Goal: Information Seeking & Learning: Compare options

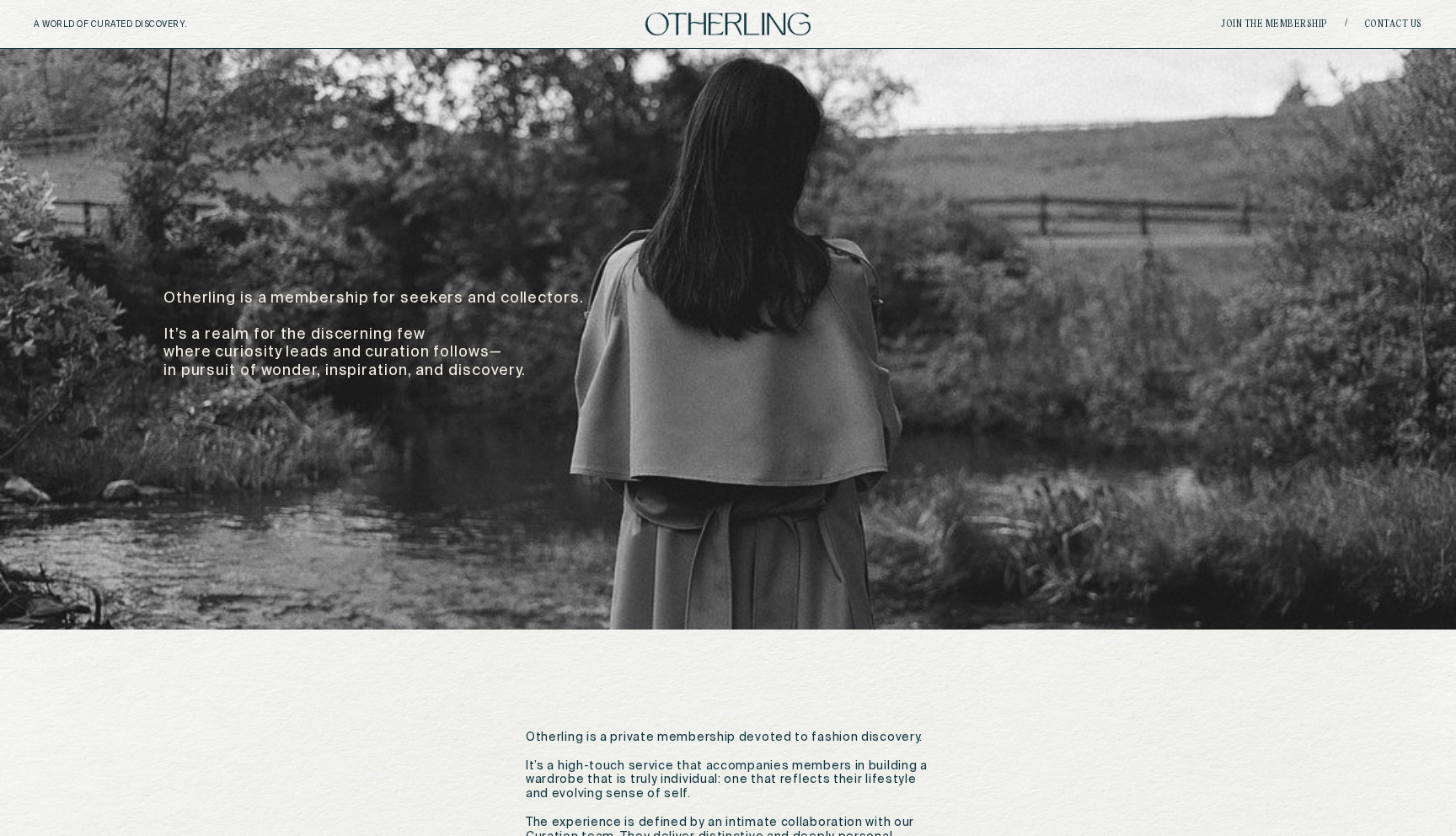
click at [717, 25] on img at bounding box center [728, 24] width 165 height 23
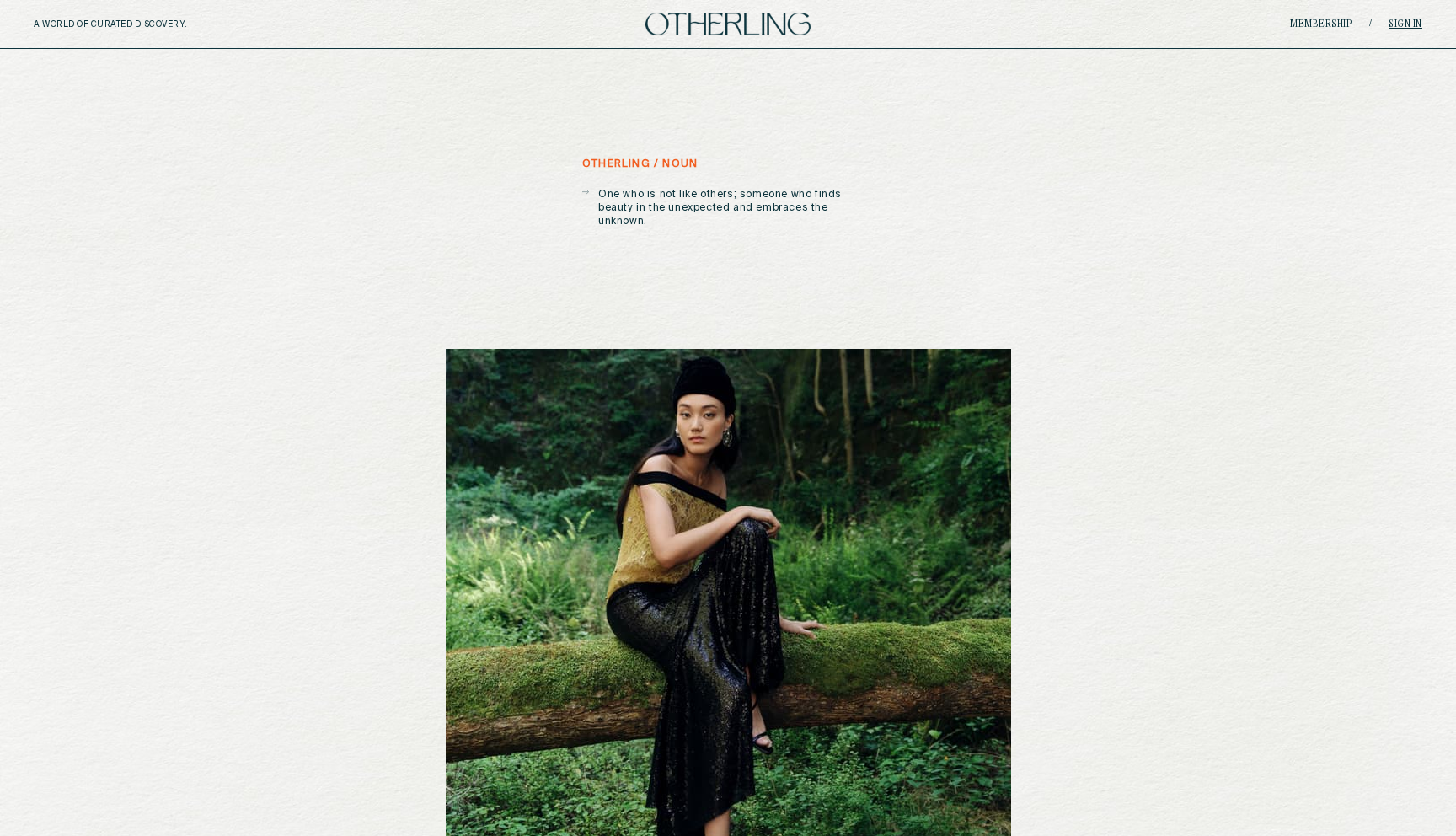
click at [1013, 21] on link "Sign in" at bounding box center [1405, 24] width 34 height 10
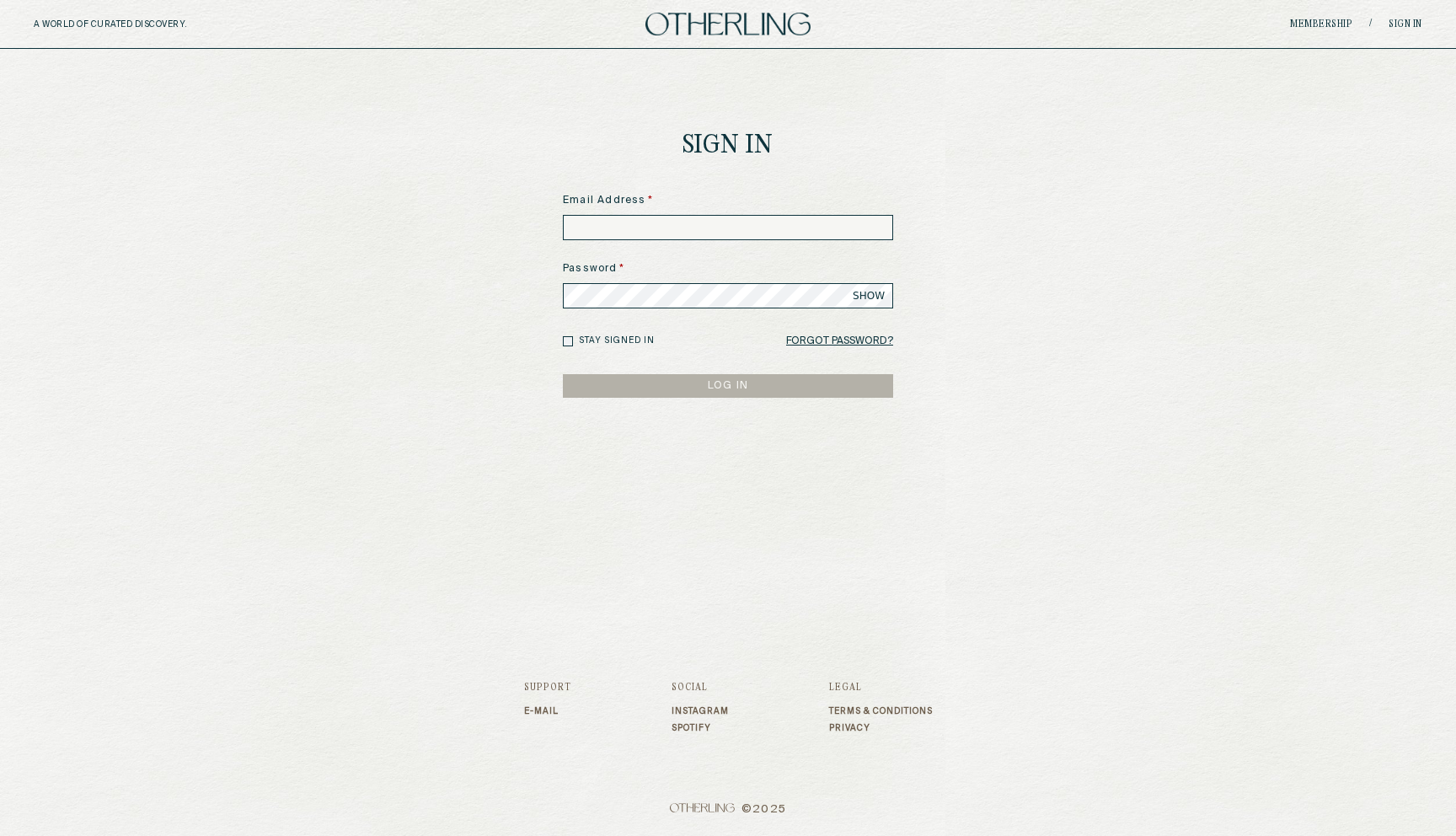
click at [647, 228] on input at bounding box center [728, 228] width 331 height 25
type input "**********"
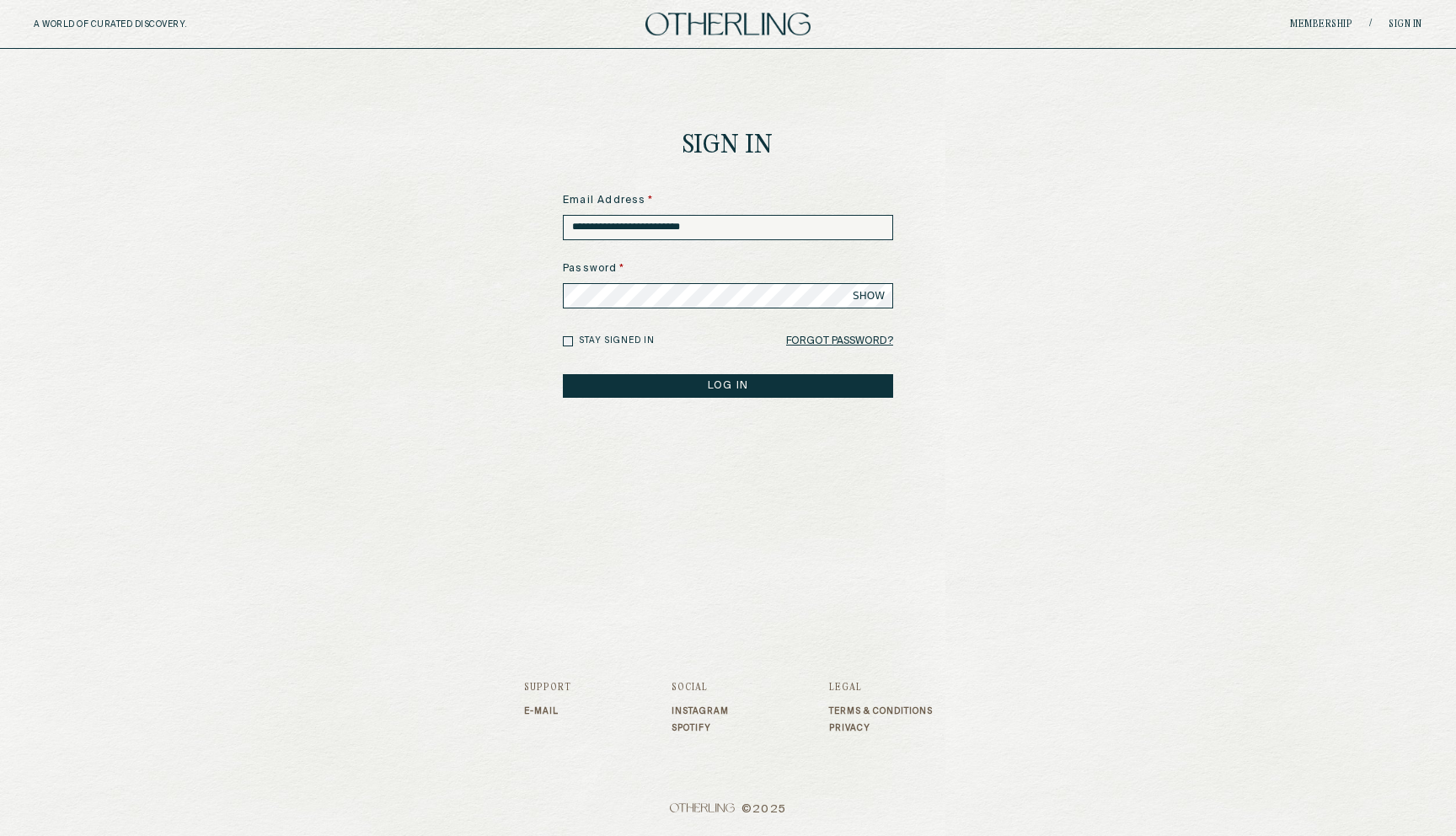
click at [860, 295] on span "SHOW" at bounding box center [869, 295] width 32 height 14
click at [686, 385] on button "LOG IN" at bounding box center [728, 386] width 331 height 24
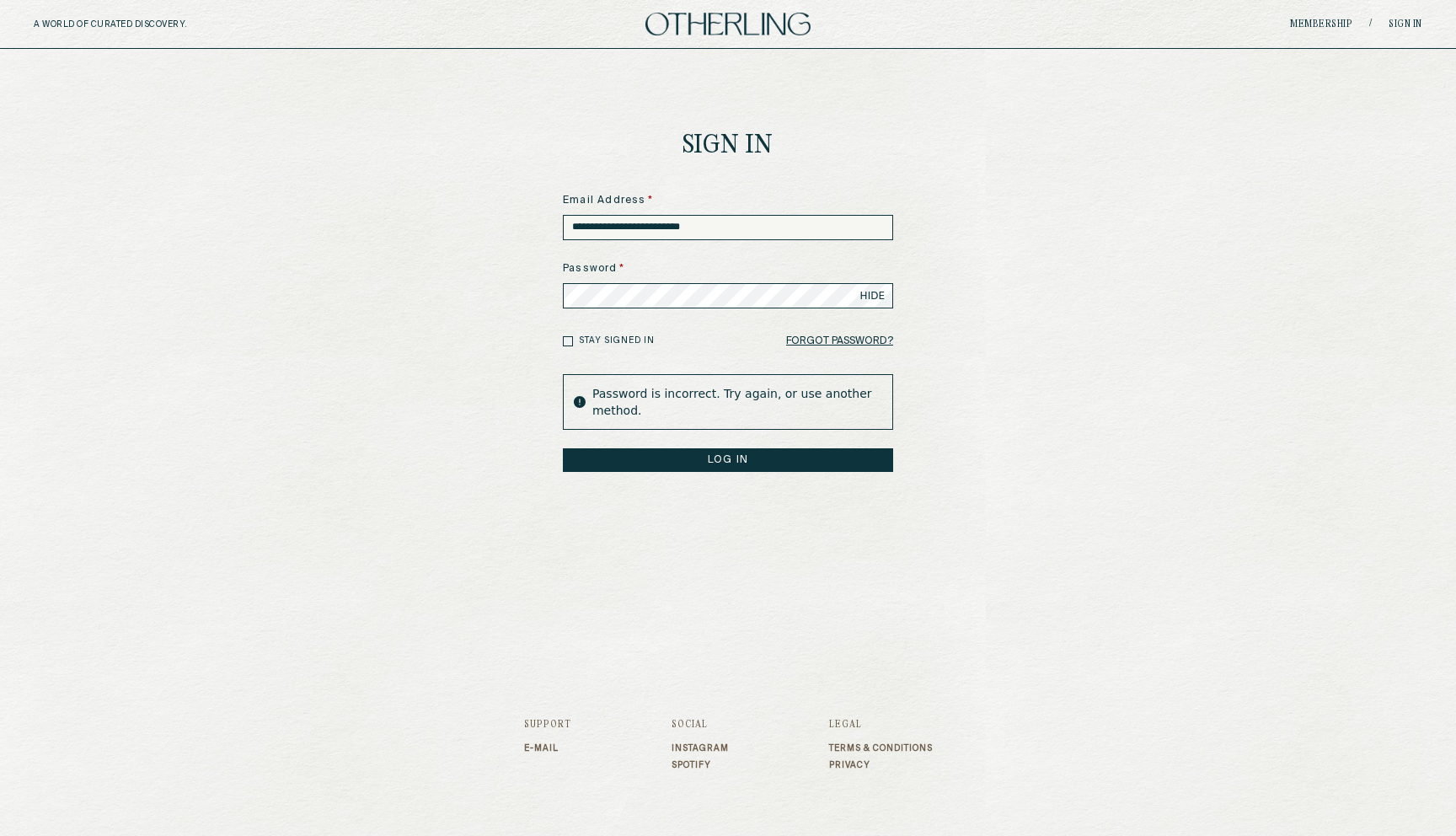
click at [563, 448] on button "LOG IN" at bounding box center [728, 460] width 331 height 24
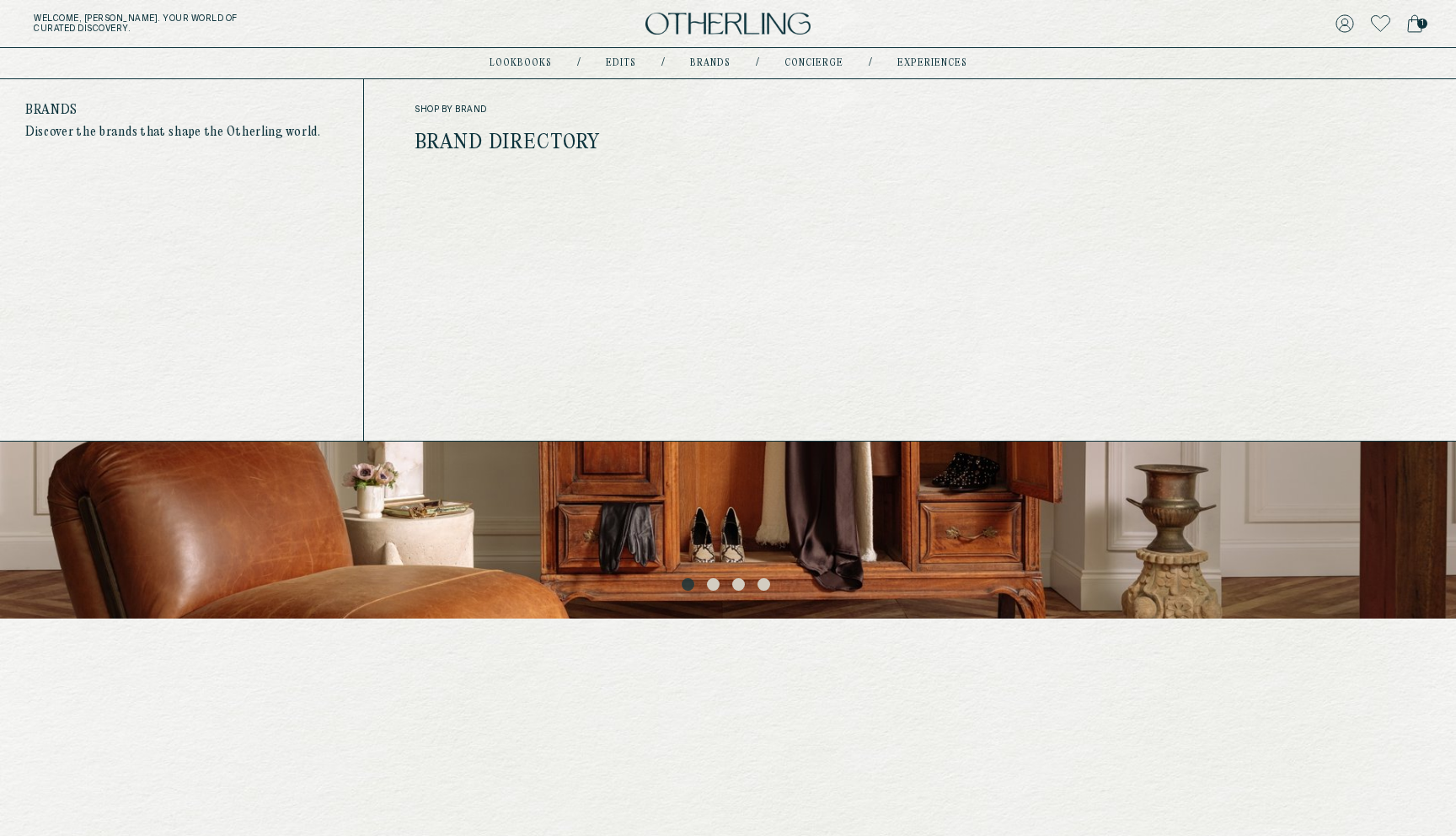
click at [709, 62] on link "Brands" at bounding box center [710, 63] width 40 height 8
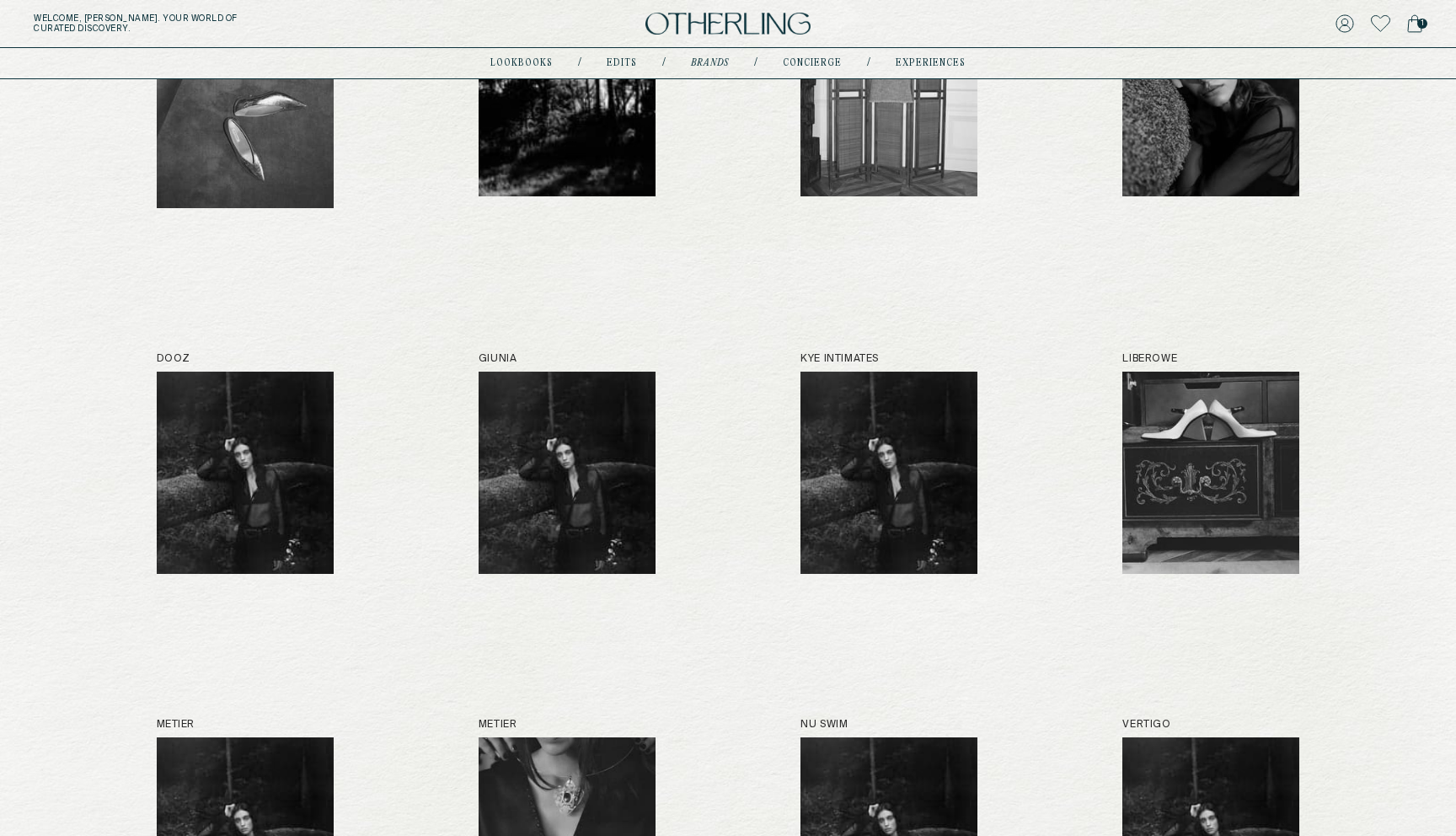
scroll to position [70, 0]
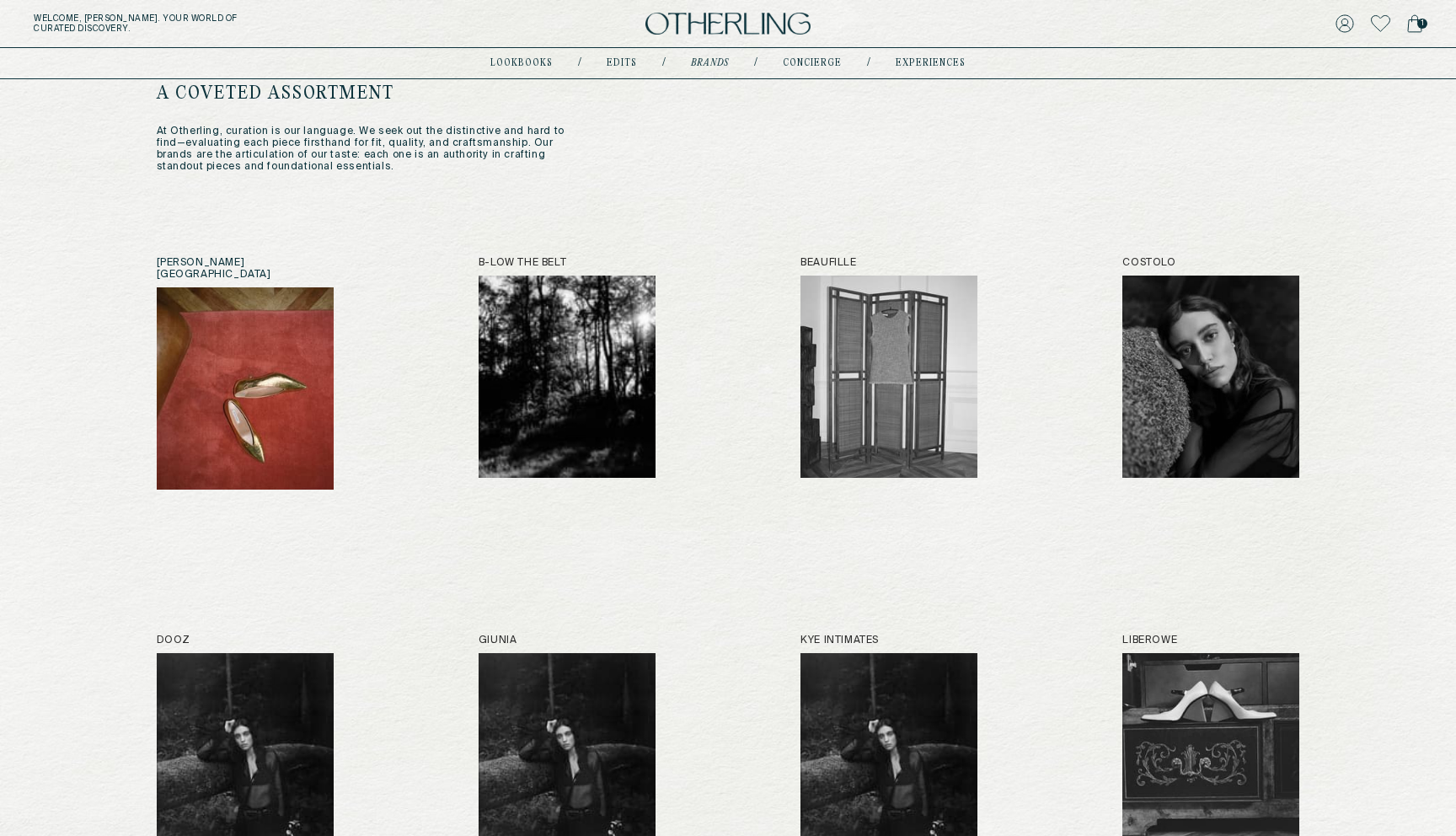
click at [189, 261] on h2 "[PERSON_NAME][GEOGRAPHIC_DATA]" at bounding box center [245, 269] width 177 height 24
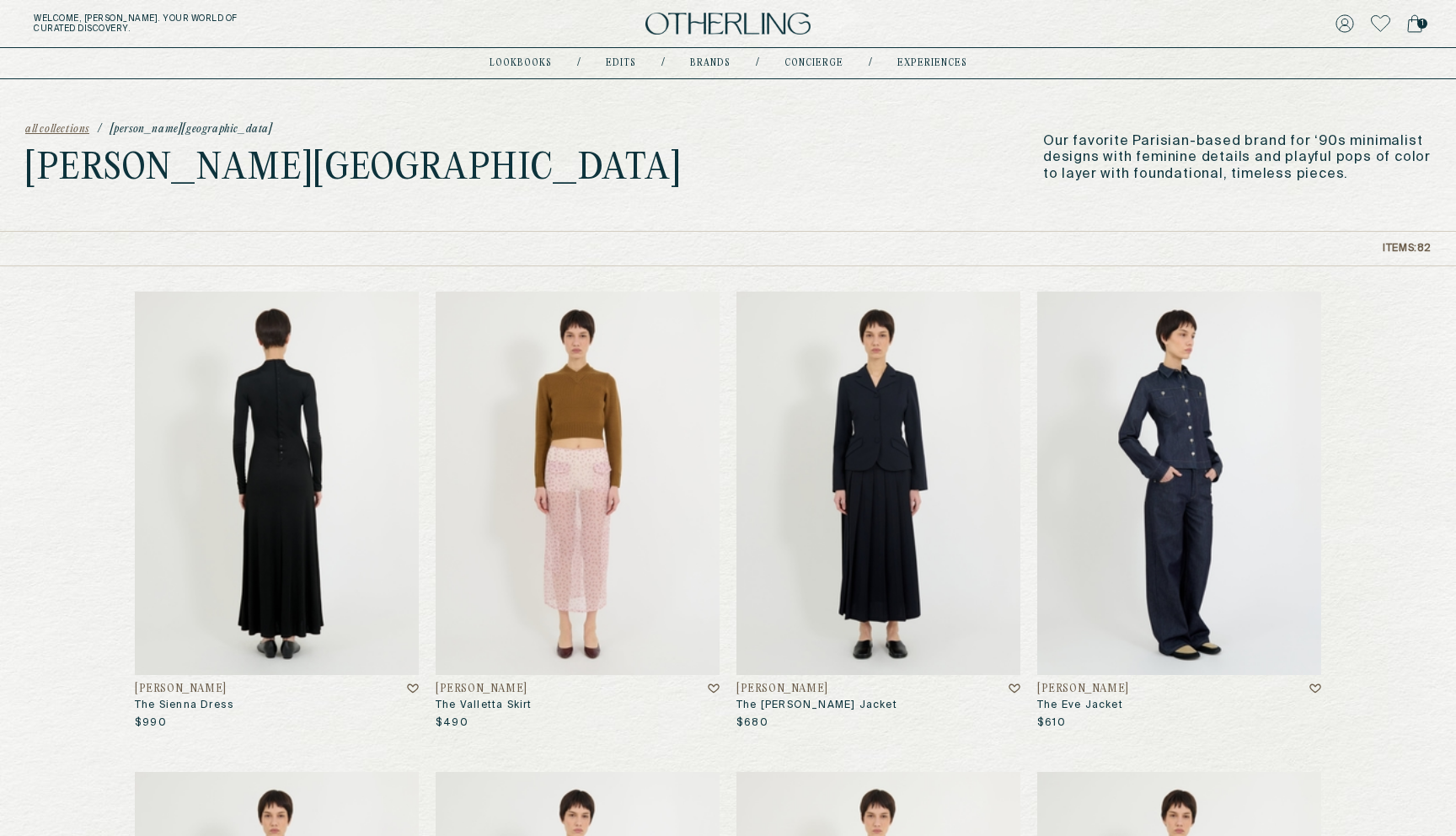
click at [296, 564] on img at bounding box center [277, 483] width 284 height 383
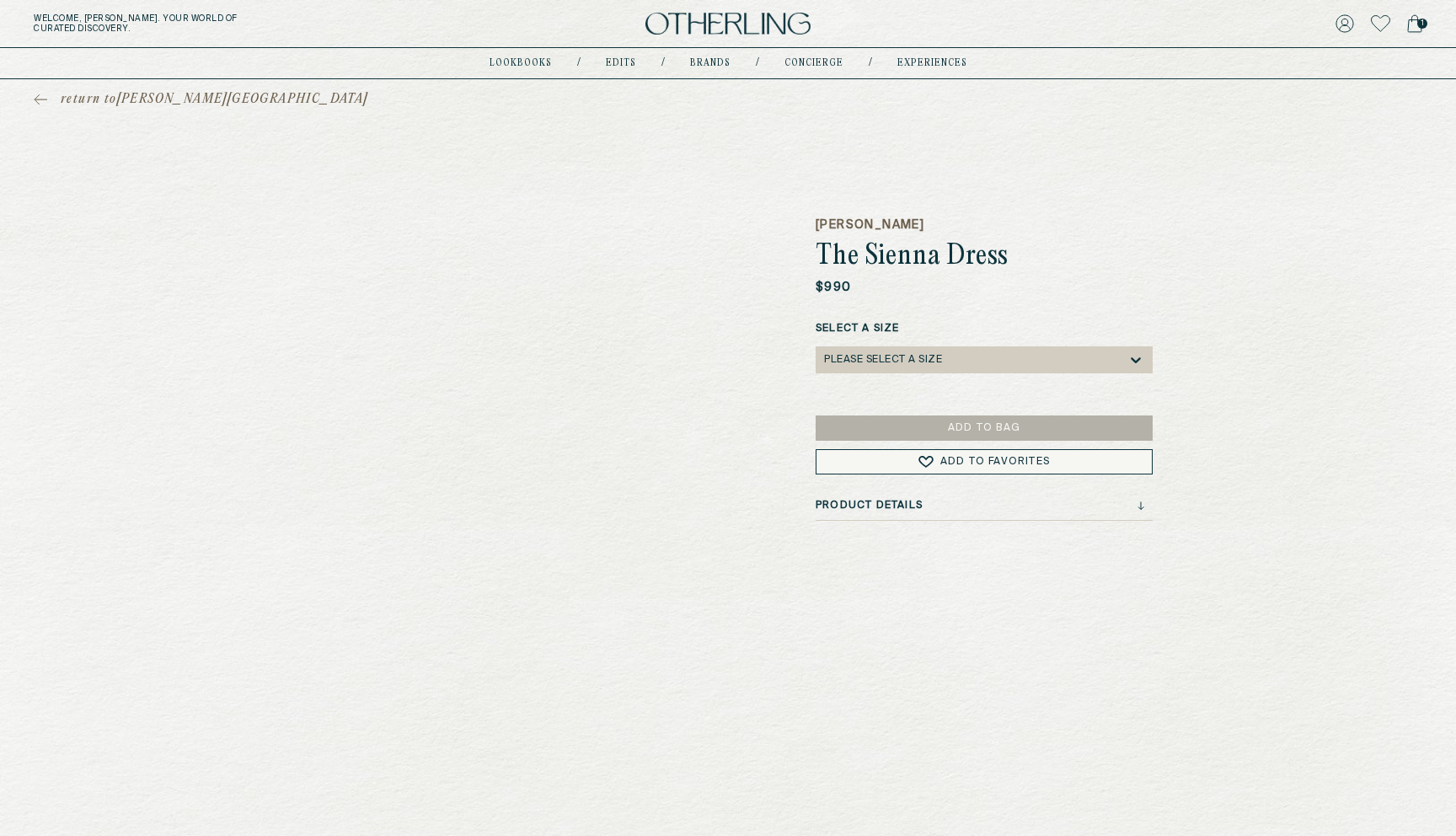
click at [876, 512] on div "Product Details" at bounding box center [984, 510] width 337 height 21
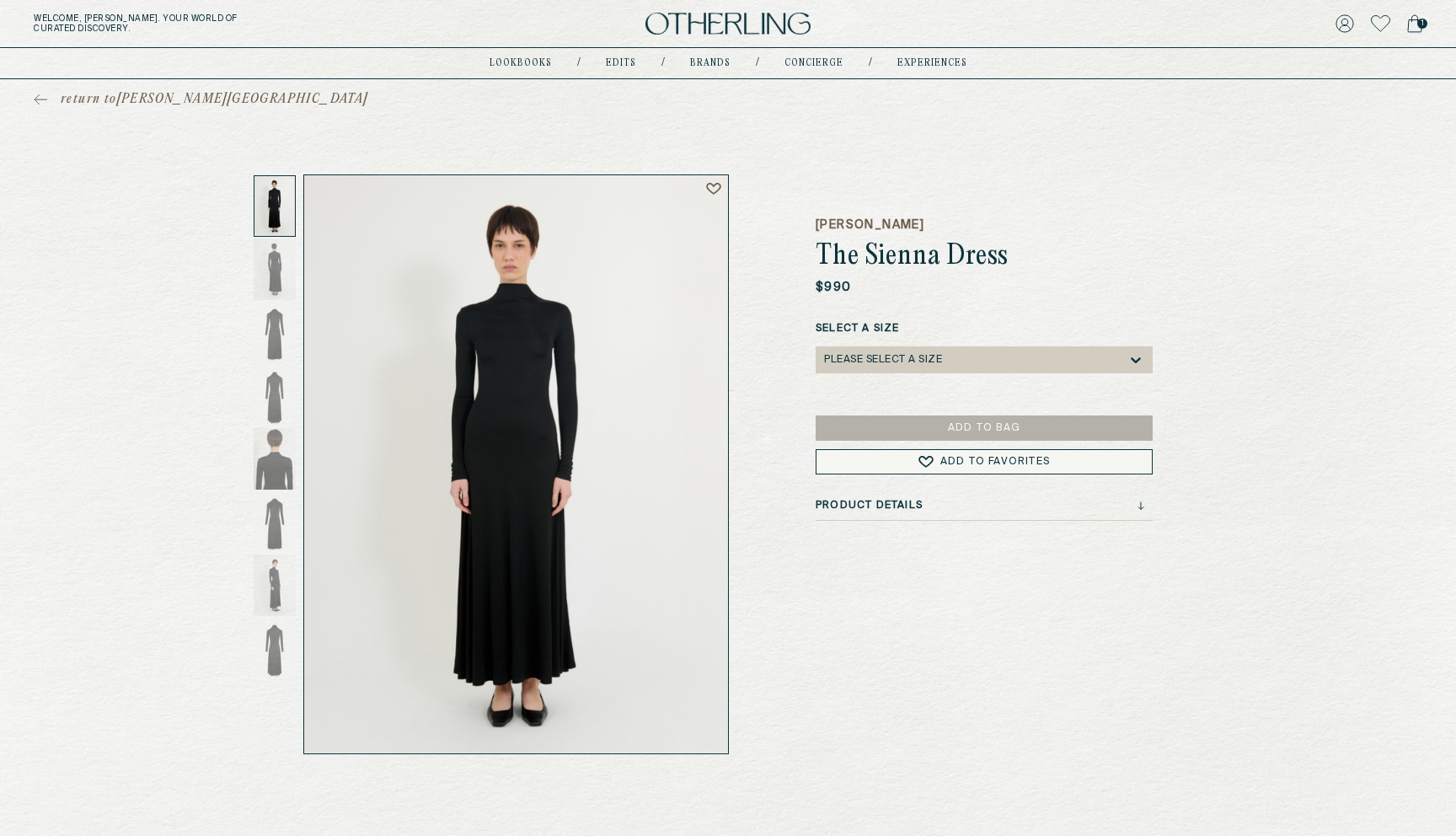
click at [867, 504] on h3 "Product Details" at bounding box center [870, 505] width 107 height 12
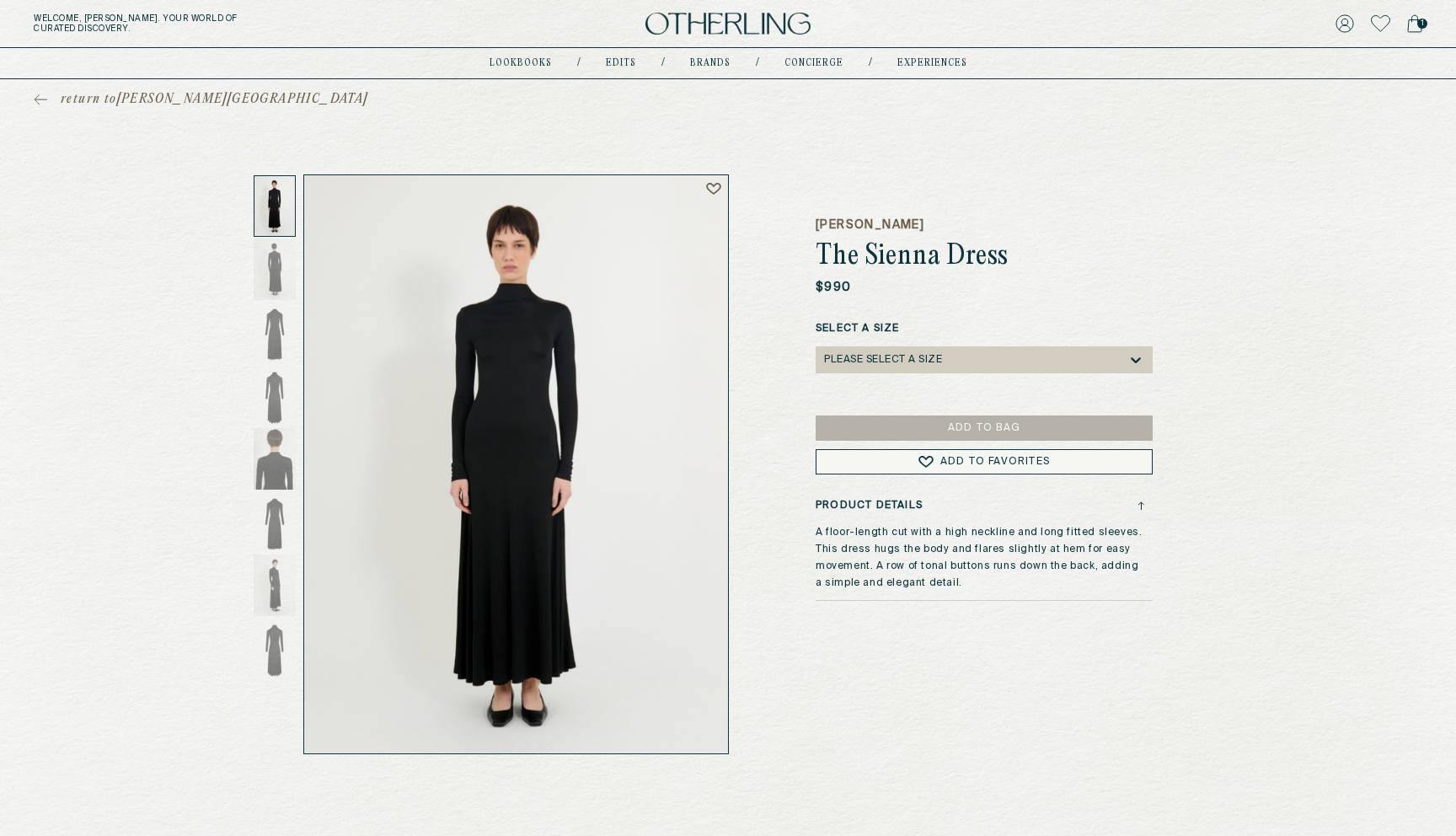
click at [867, 504] on h3 "Product Details" at bounding box center [870, 505] width 107 height 12
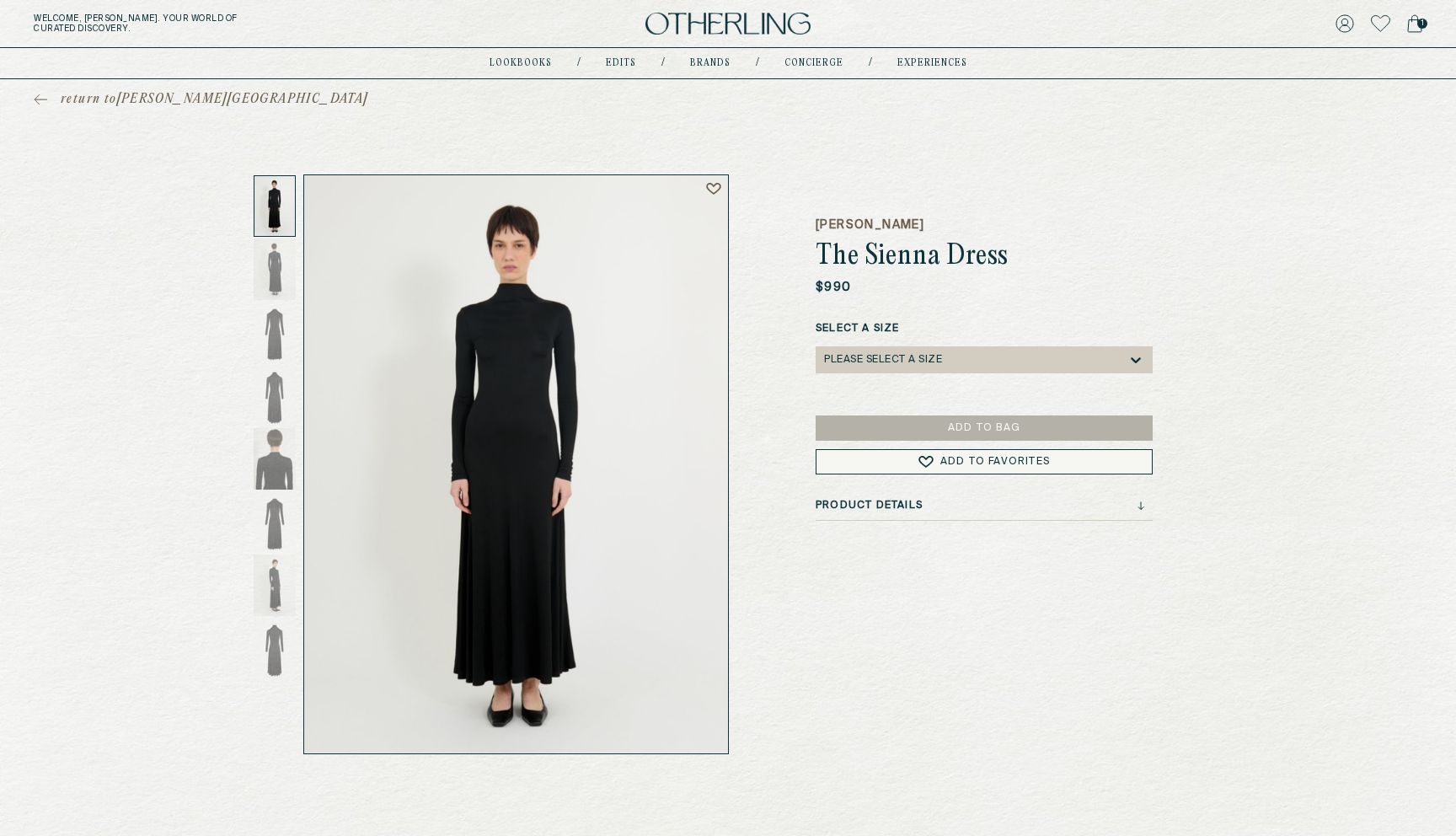
click at [1013, 215] on div "ALFIE The Sienna Dress $990 Select a Size Please select a Size Add to Bag Add t…" at bounding box center [984, 464] width 337 height 580
click at [932, 536] on h3 "Shipping & Returns" at bounding box center [878, 535] width 124 height 12
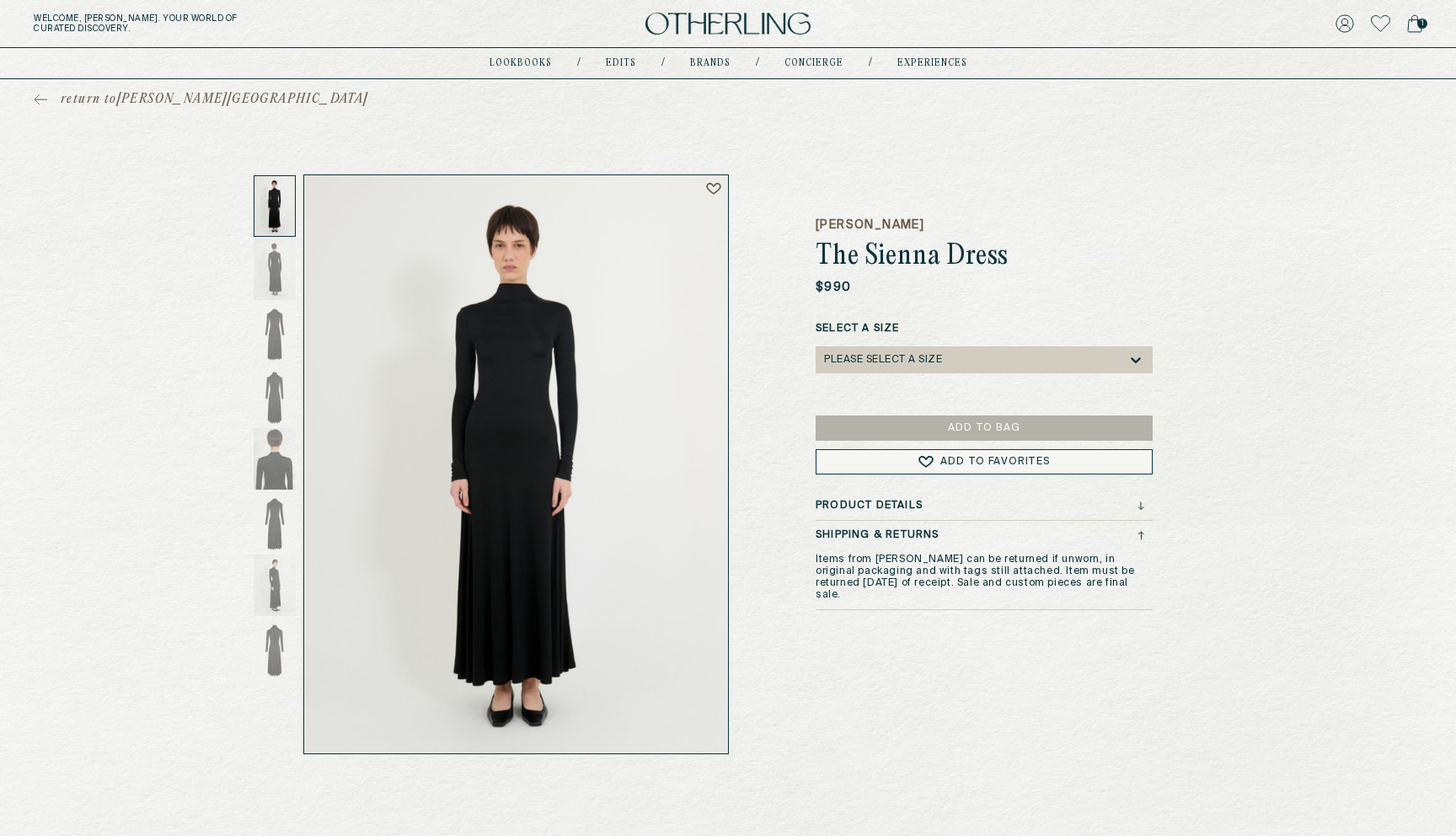
click at [925, 534] on h3 "Shipping & Returns" at bounding box center [878, 535] width 124 height 12
click at [97, 99] on span "return to [PERSON_NAME][GEOGRAPHIC_DATA]" at bounding box center [215, 99] width 308 height 17
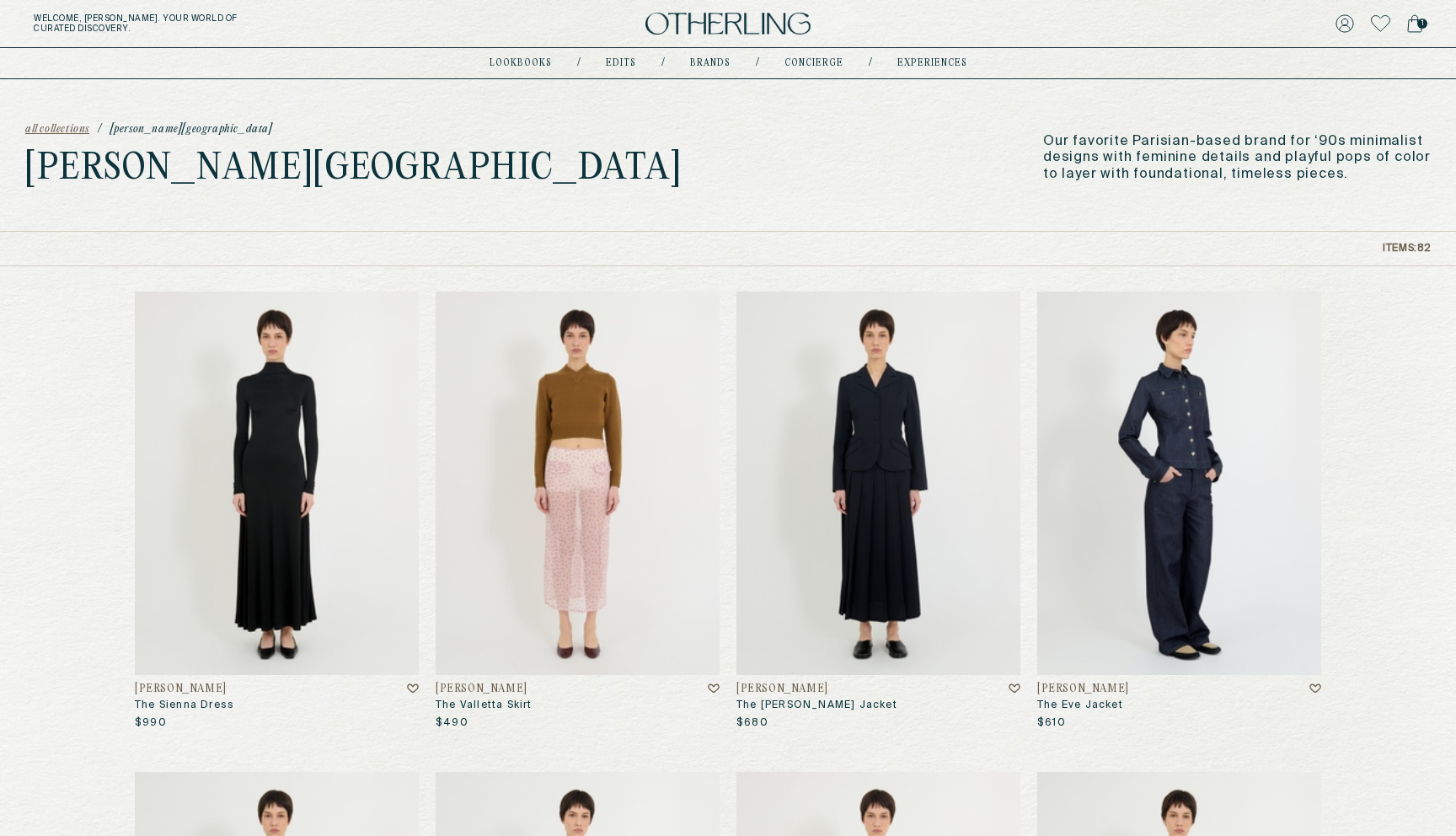
click at [76, 130] on span "all collections" at bounding box center [57, 129] width 64 height 12
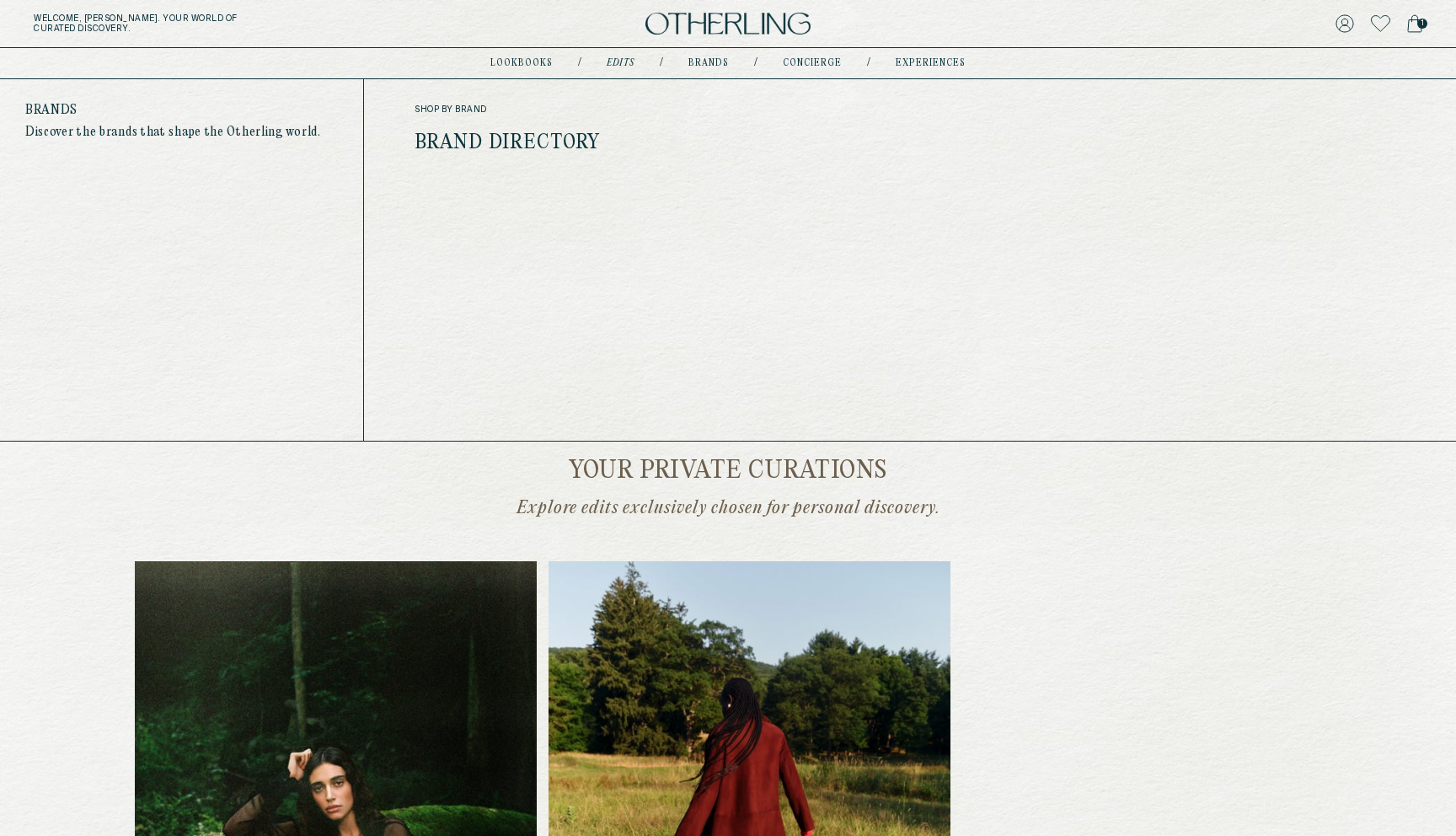
click at [705, 62] on link "Brands" at bounding box center [708, 63] width 40 height 8
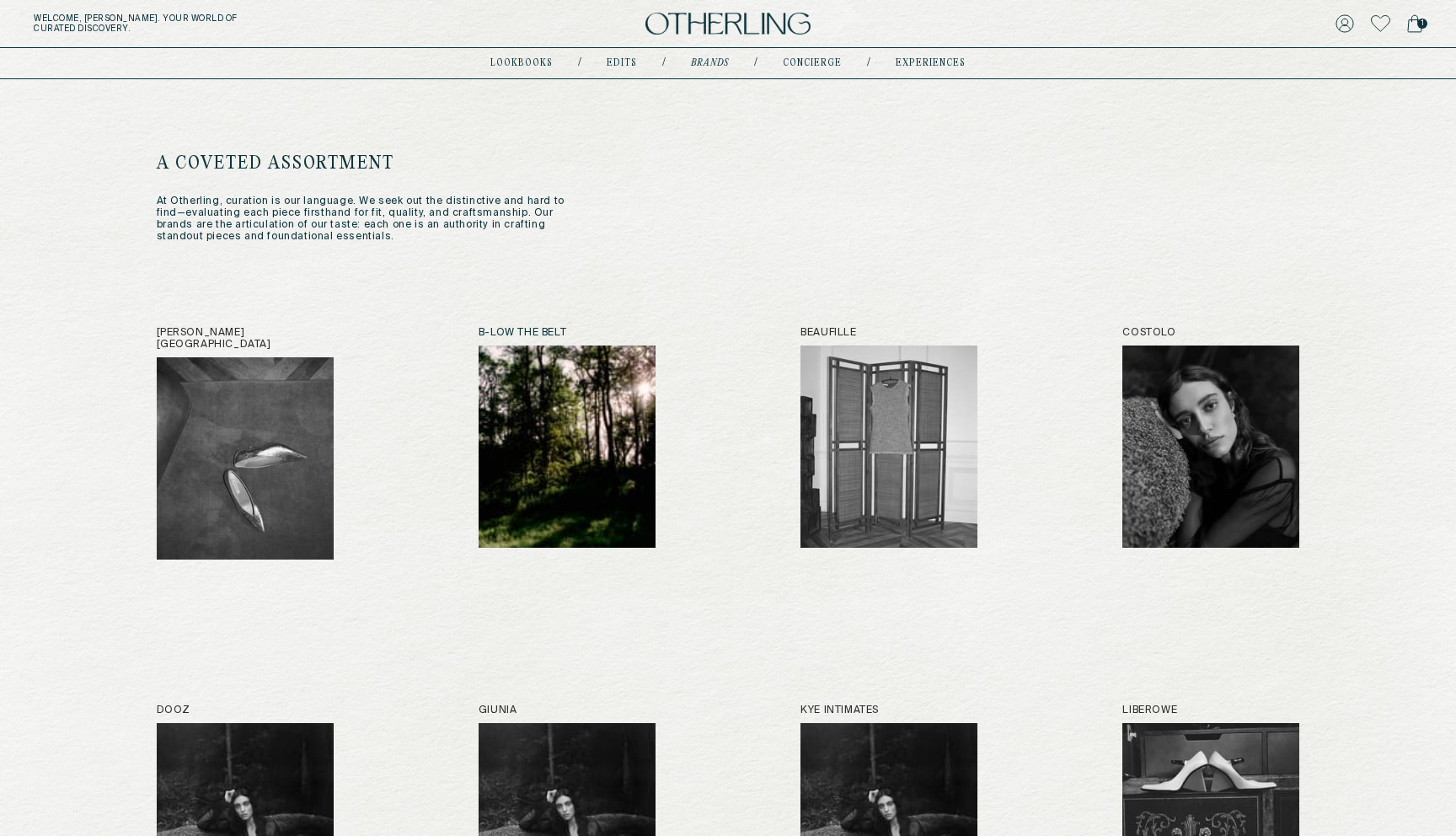
click at [536, 400] on img at bounding box center [567, 446] width 177 height 202
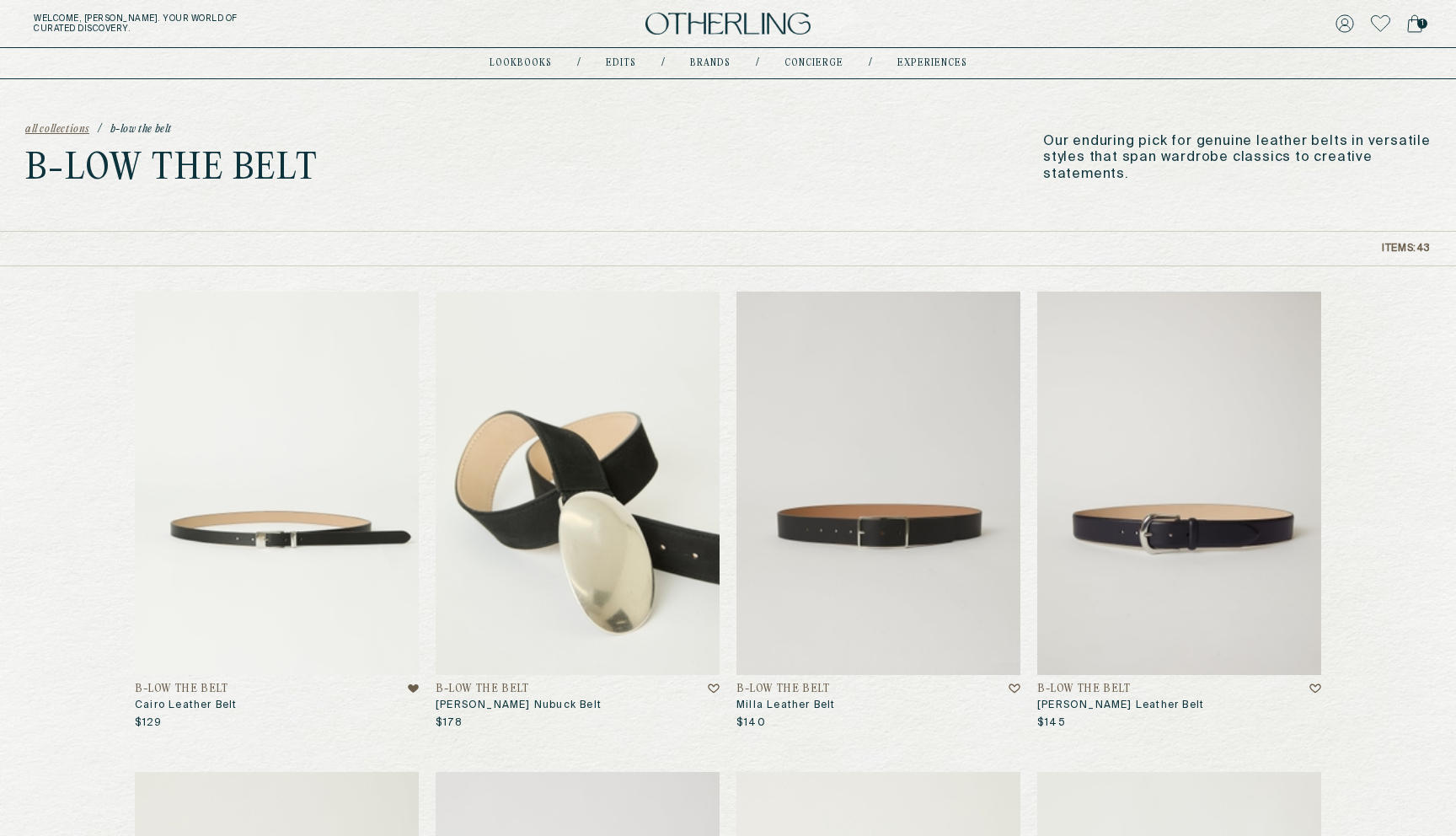
click at [542, 509] on img at bounding box center [578, 483] width 284 height 383
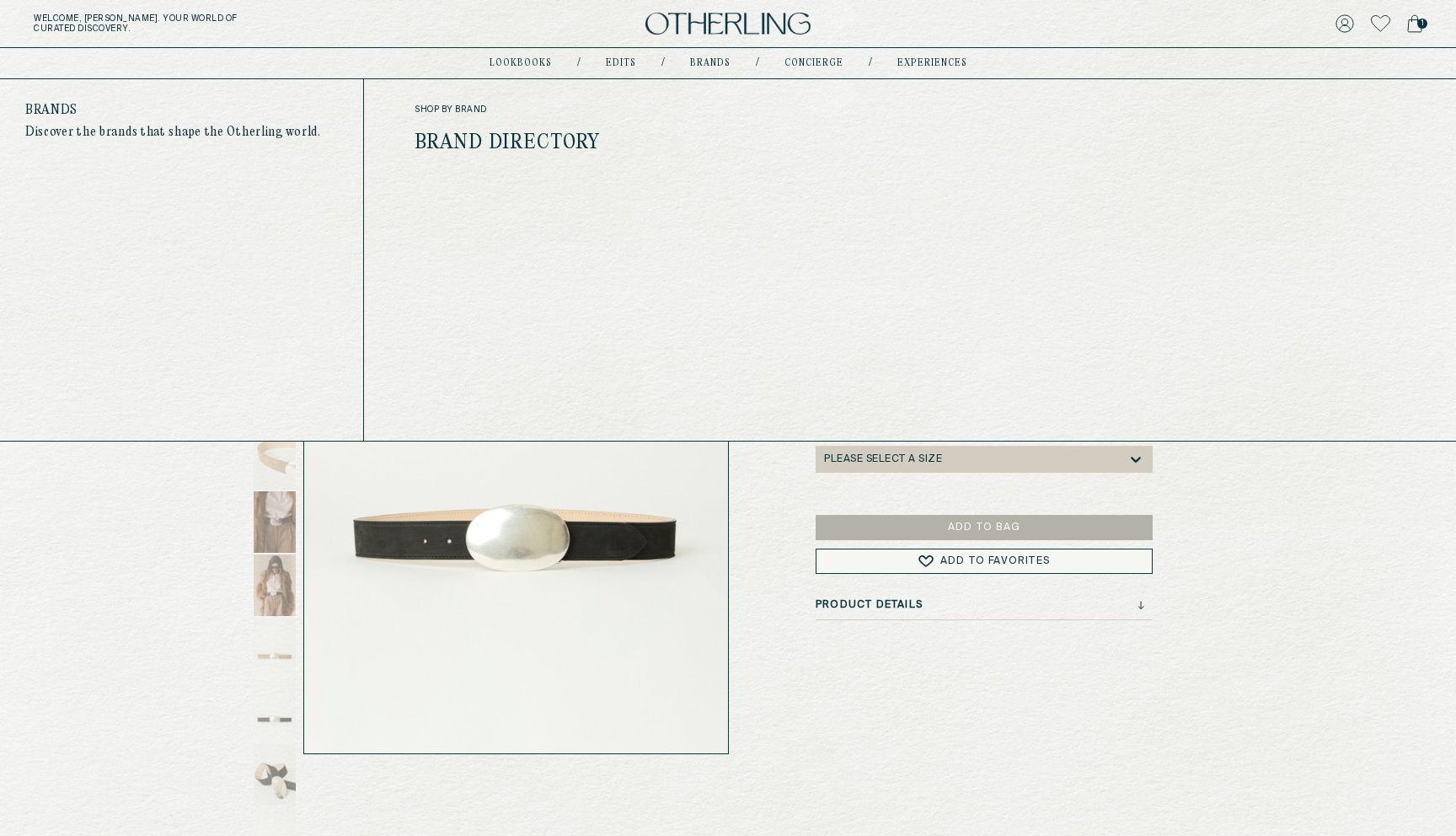
click at [708, 63] on link "Brands" at bounding box center [710, 63] width 40 height 8
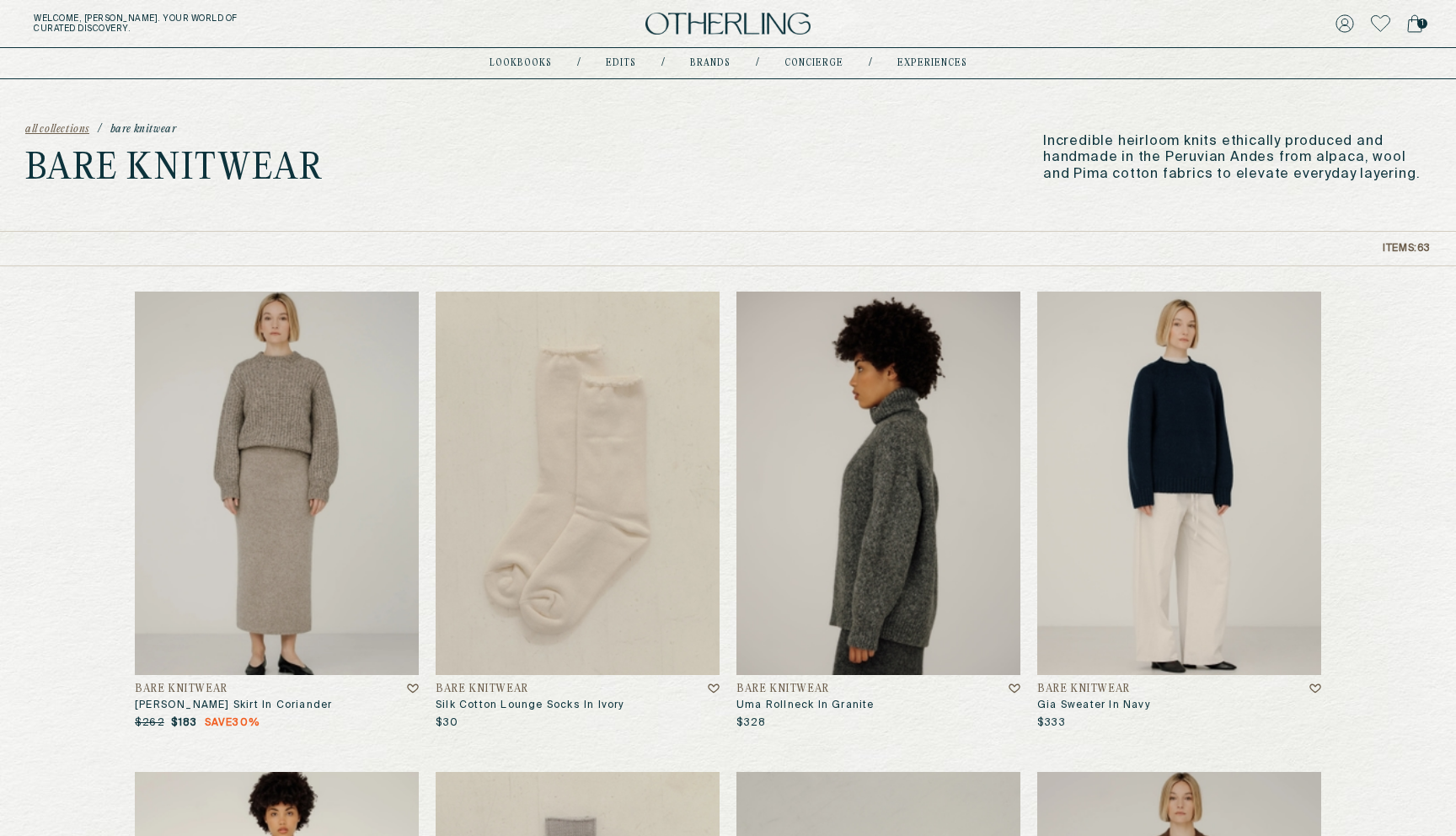
click at [787, 415] on img at bounding box center [879, 483] width 284 height 383
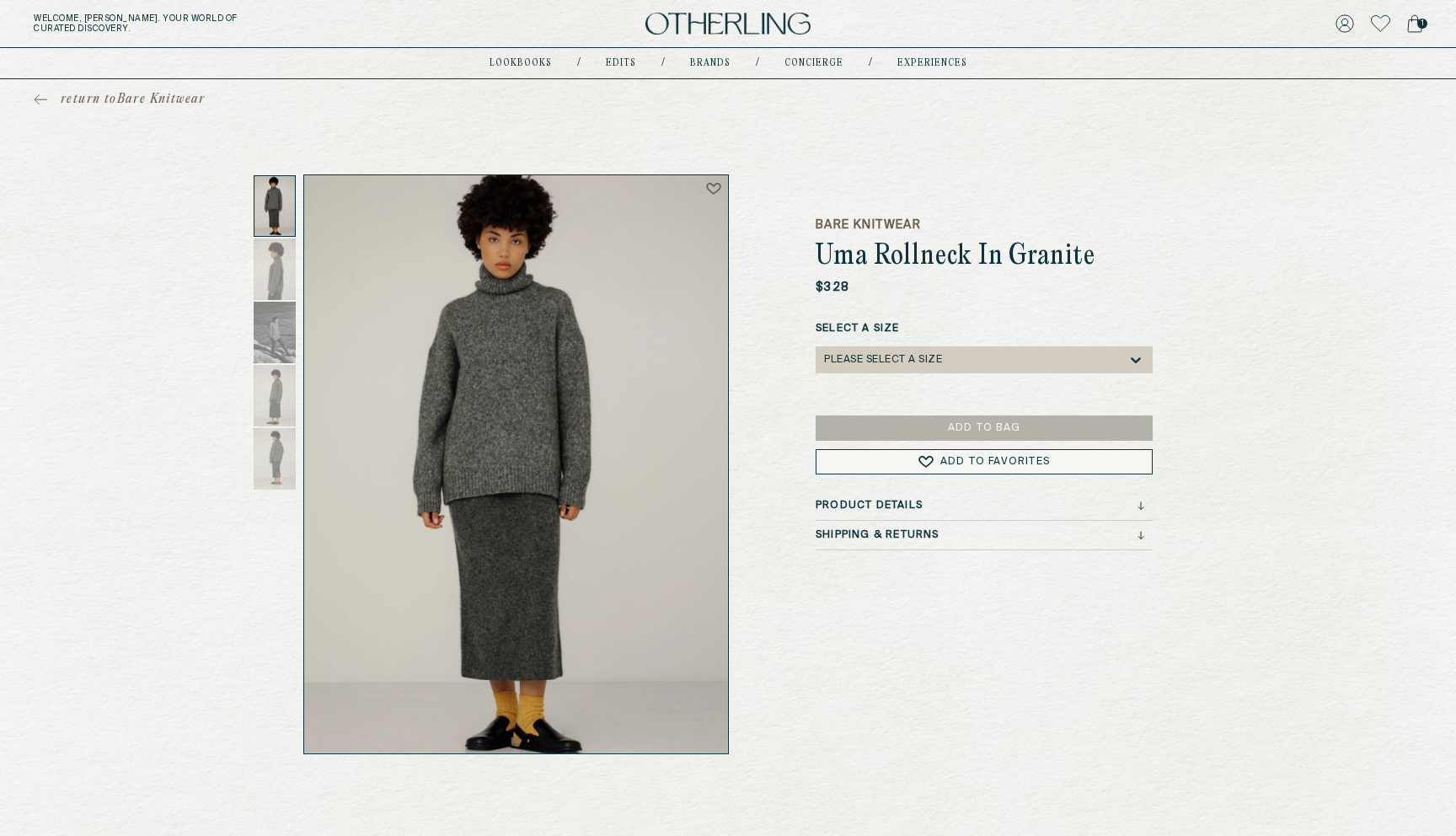
click at [898, 538] on h3 "Shipping & Returns" at bounding box center [878, 535] width 124 height 12
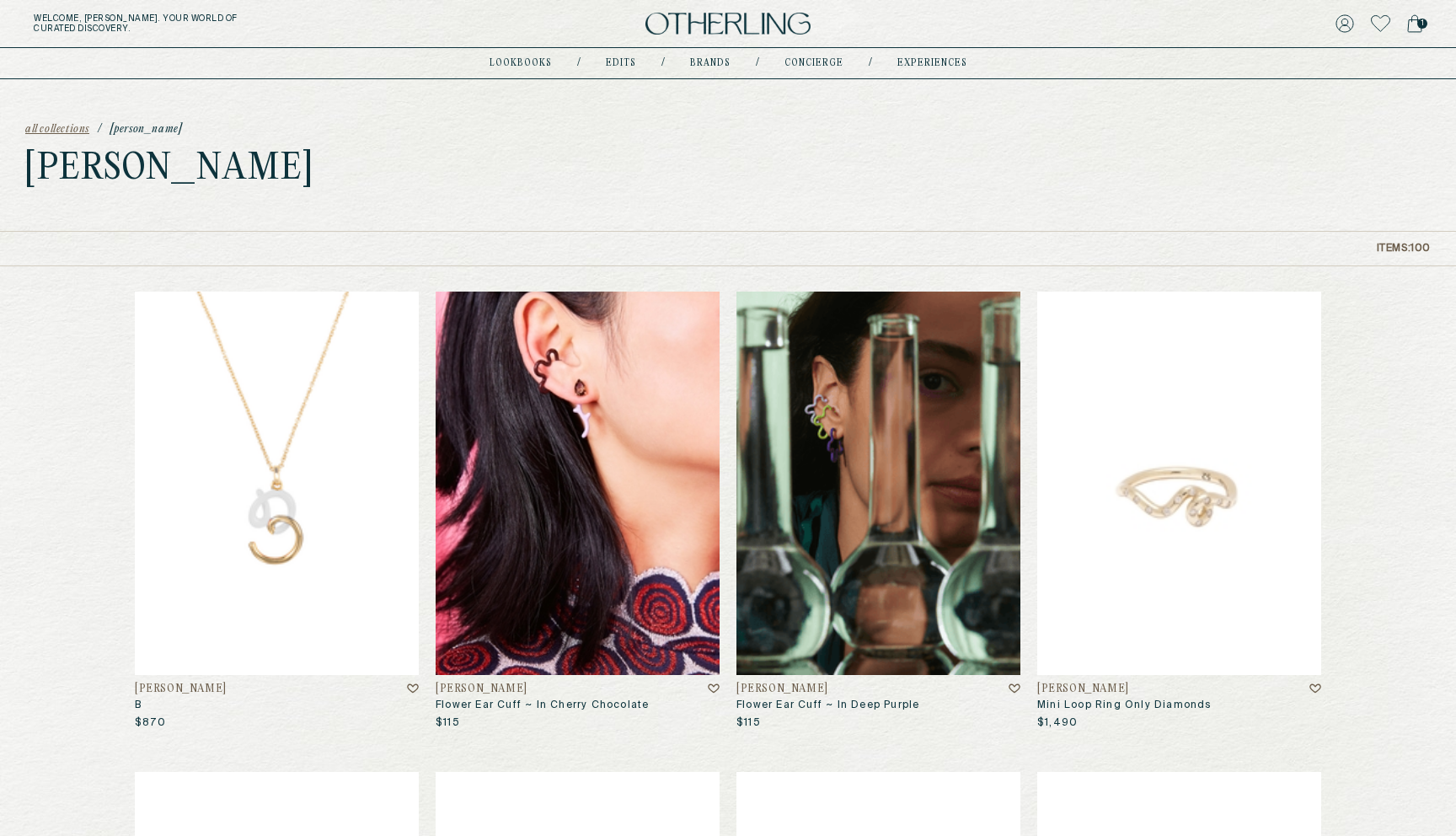
click at [612, 459] on img at bounding box center [578, 483] width 284 height 383
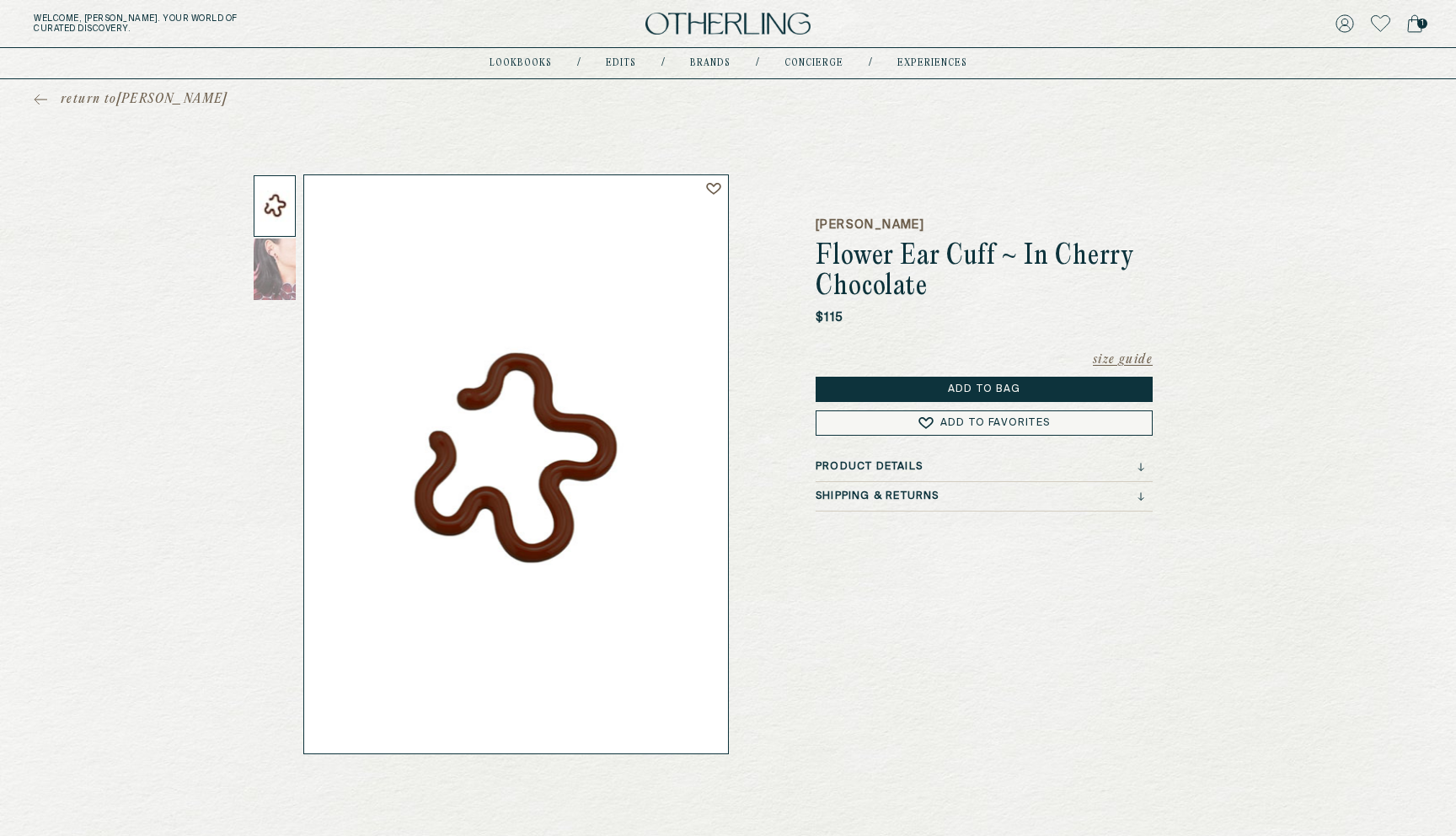
click at [889, 492] on h3 "Shipping & Returns" at bounding box center [878, 496] width 124 height 12
